Goal: Information Seeking & Learning: Learn about a topic

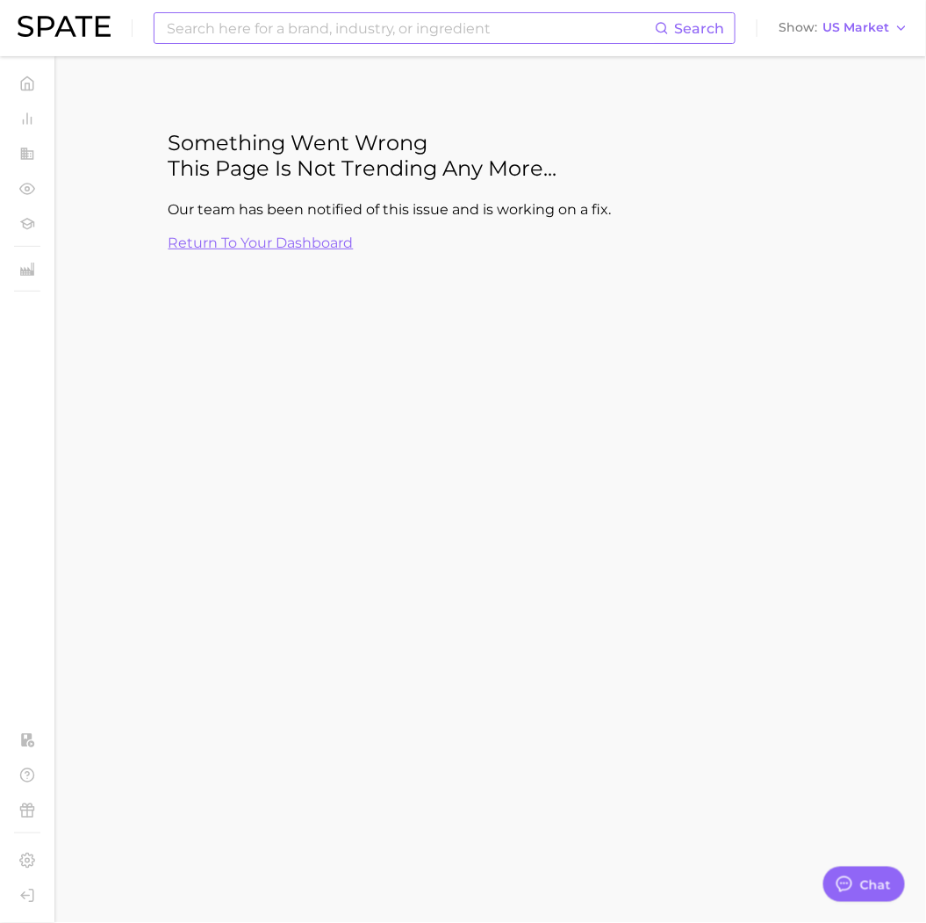
click at [329, 28] on input at bounding box center [410, 28] width 490 height 30
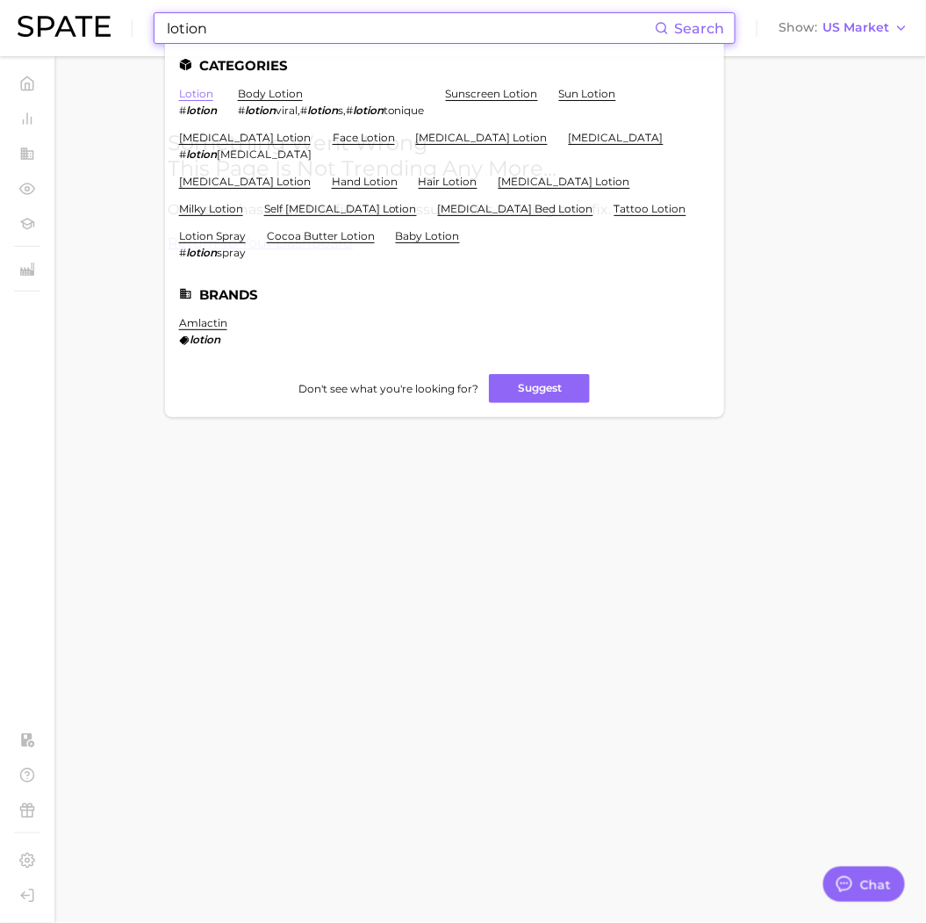
type input "lotion"
click at [196, 93] on link "lotion" at bounding box center [196, 93] width 34 height 13
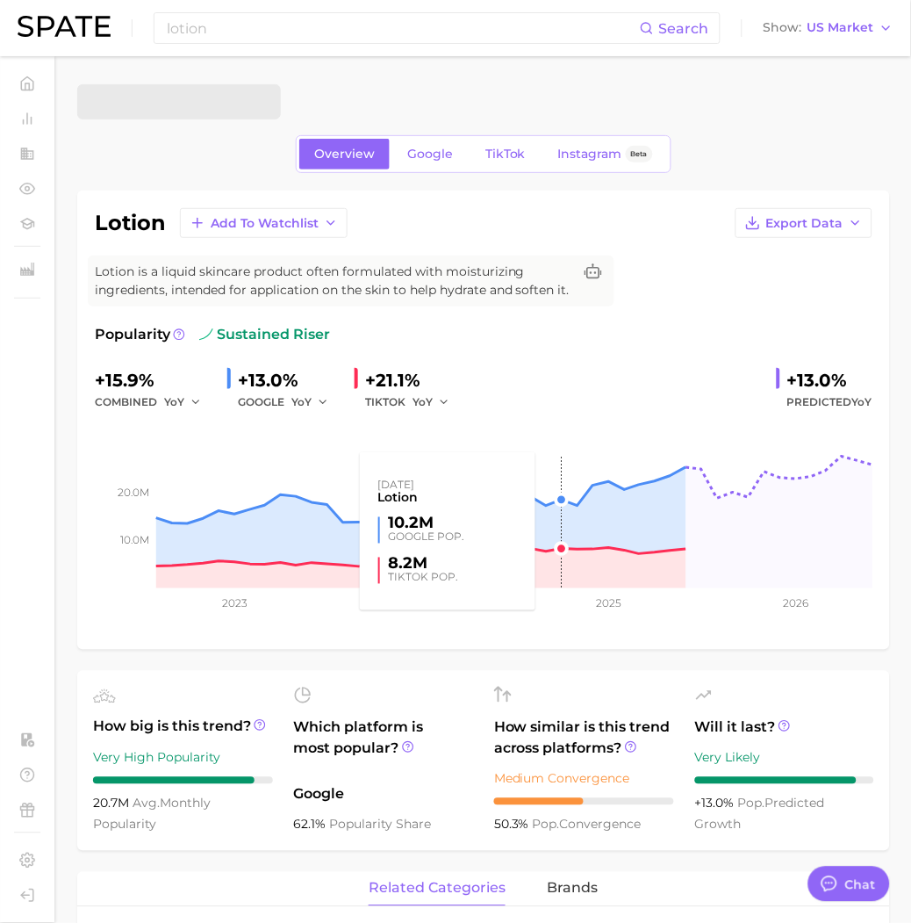
type textarea "x"
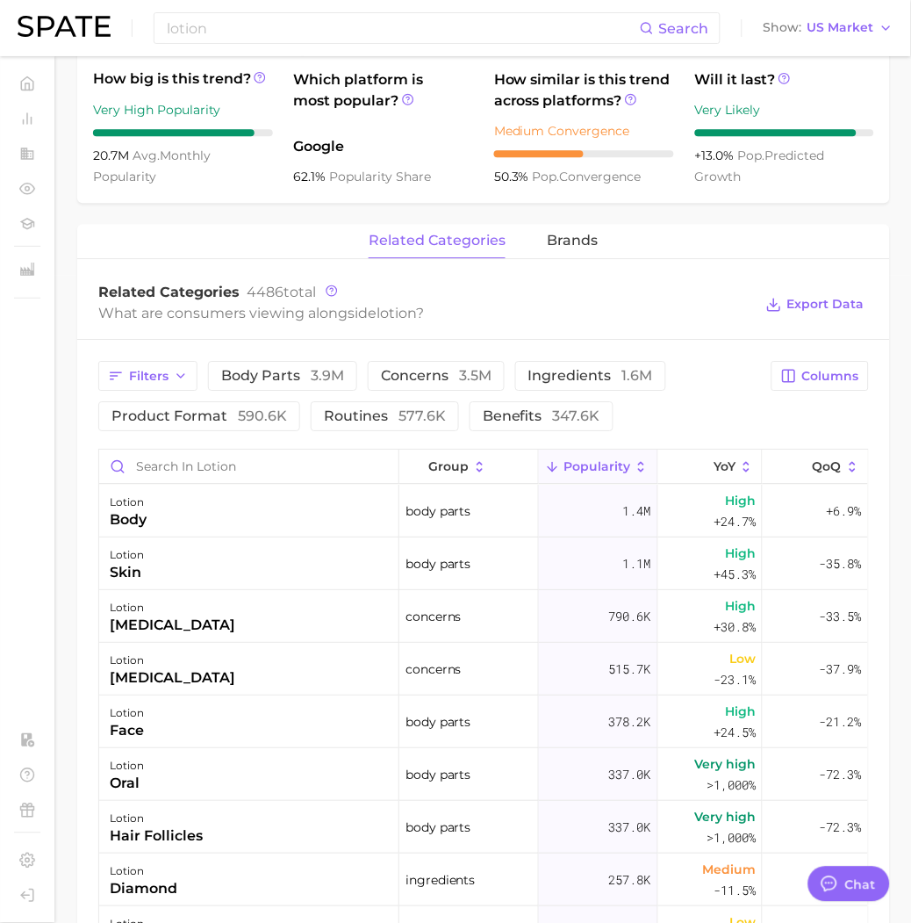
scroll to position [682, 0]
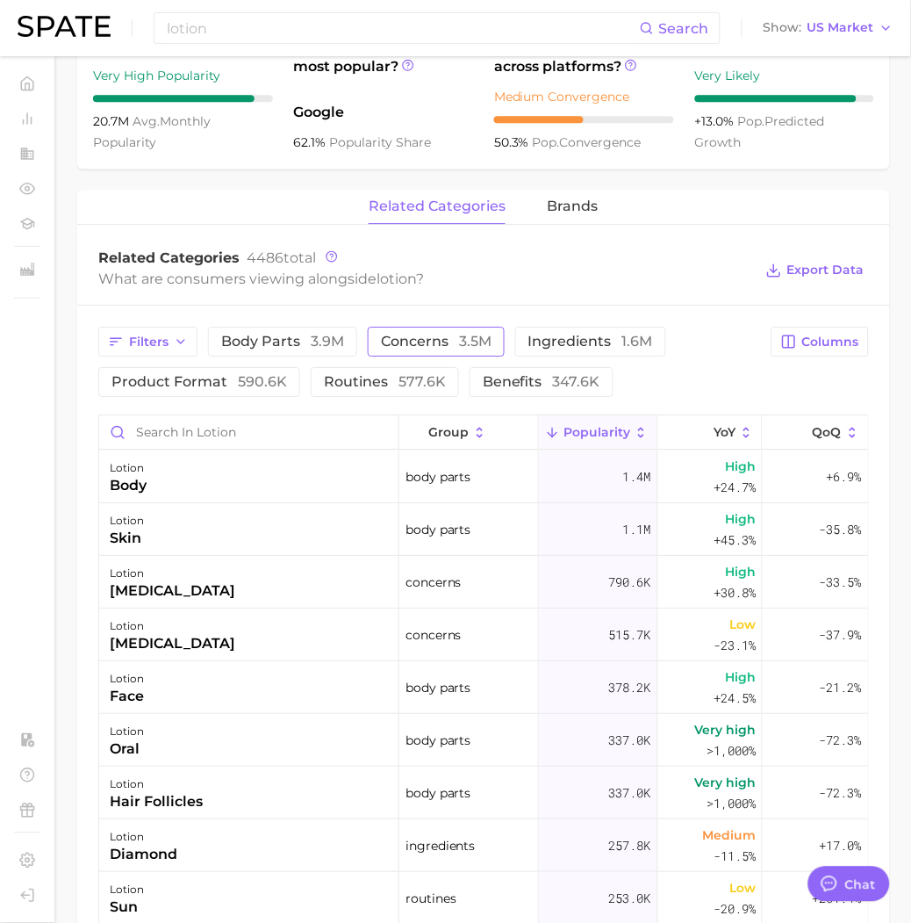
click at [435, 340] on span "concerns 3.5m" at bounding box center [436, 341] width 111 height 14
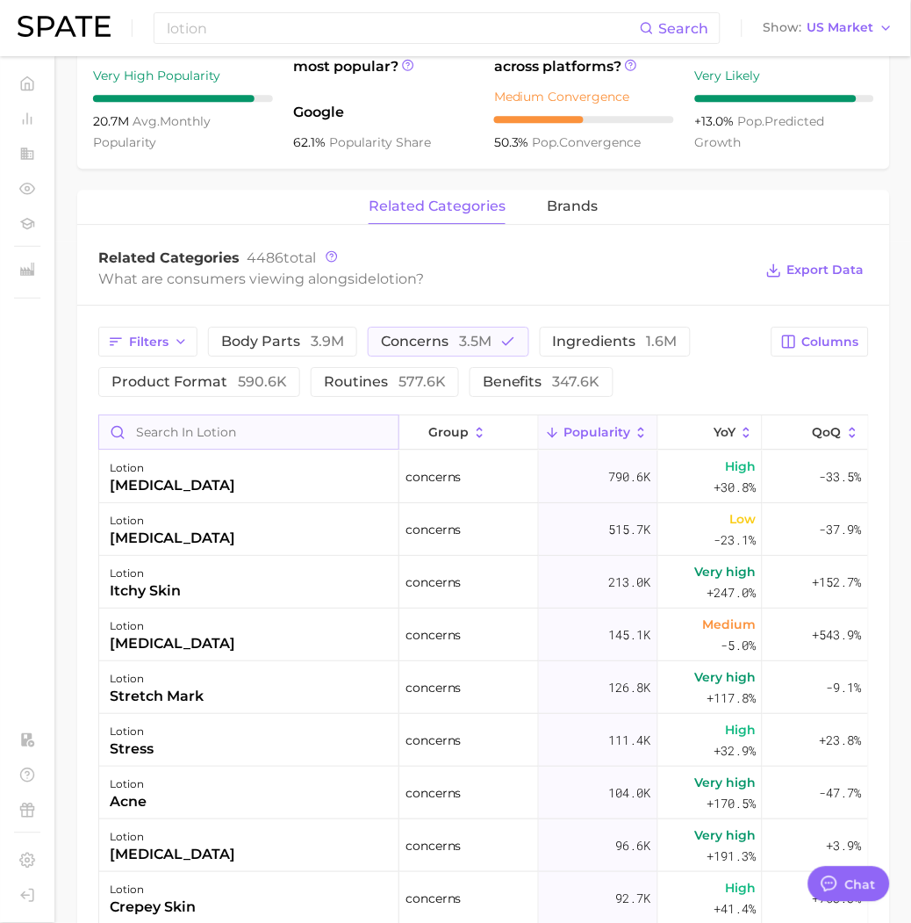
click at [208, 426] on input "Search in lotion" at bounding box center [248, 431] width 299 height 33
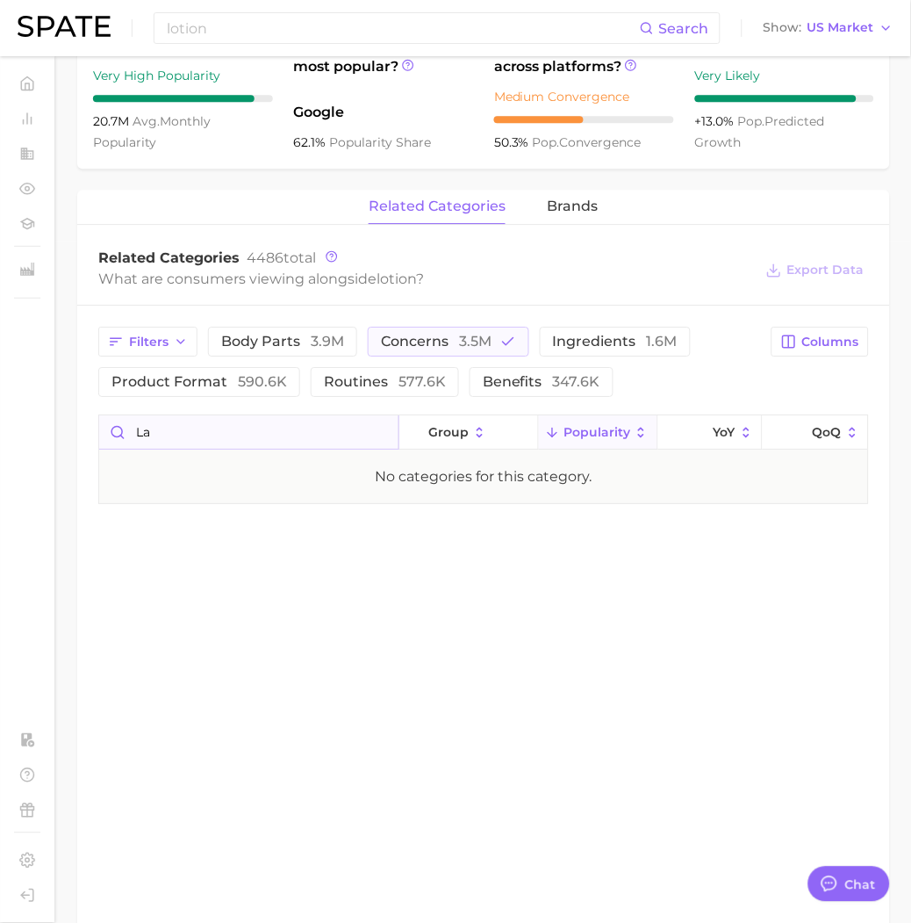
type input "l"
type input "h"
